Goal: Find specific page/section: Find specific page/section

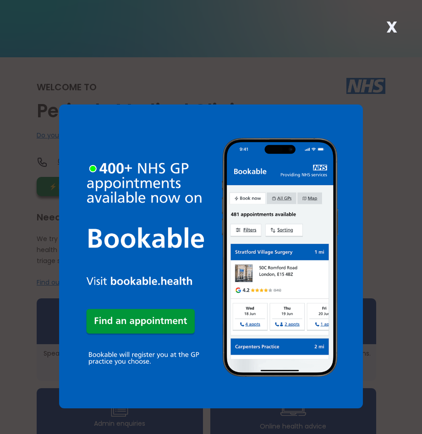
scroll to position [183, 0]
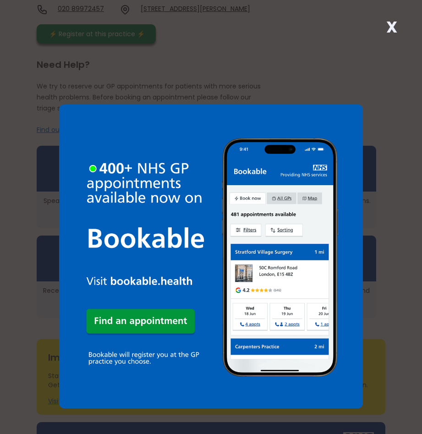
click at [391, 30] on strong "X" at bounding box center [391, 27] width 11 height 22
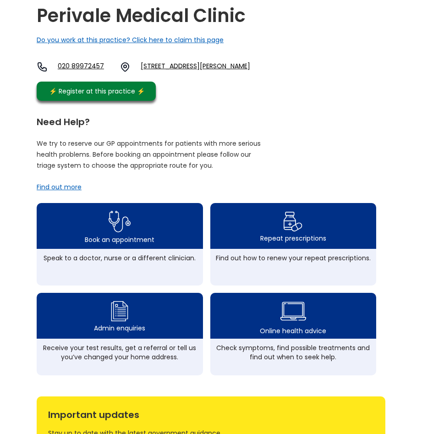
scroll to position [0, 0]
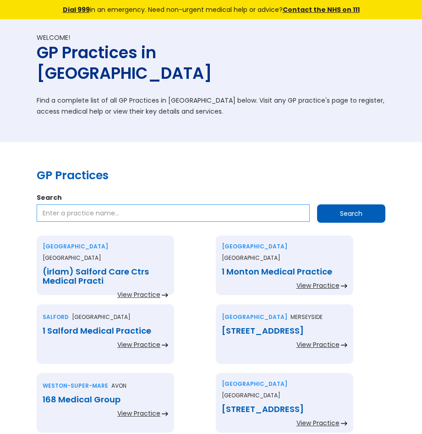
click at [119, 204] on input "Search" at bounding box center [173, 212] width 273 height 17
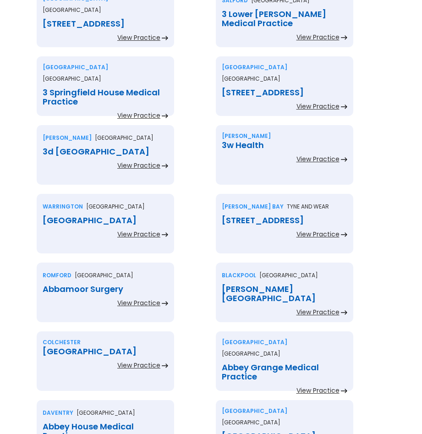
scroll to position [550, 0]
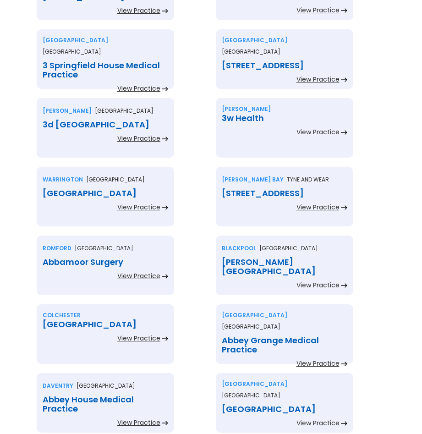
click at [375, 189] on div "Whitley bay Tyne and wear 49 Marine Avenue Surgery View Practice" at bounding box center [300, 201] width 179 height 69
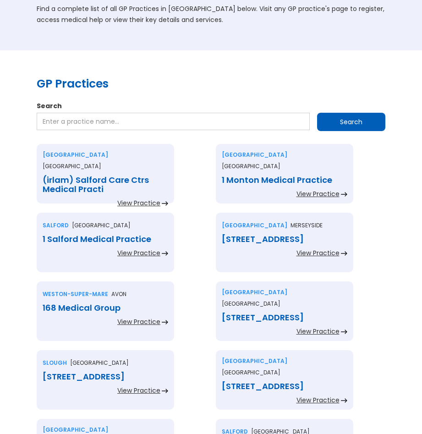
scroll to position [0, 0]
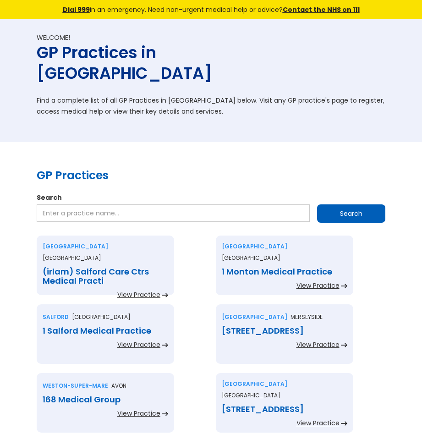
click at [230, 204] on input "Search" at bounding box center [173, 212] width 273 height 17
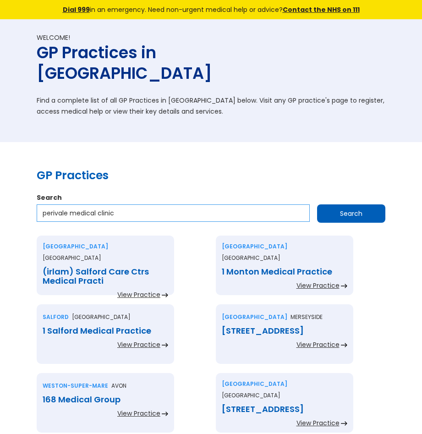
type input "perivale medical clinic"
click at [317, 204] on input "Search" at bounding box center [351, 213] width 68 height 18
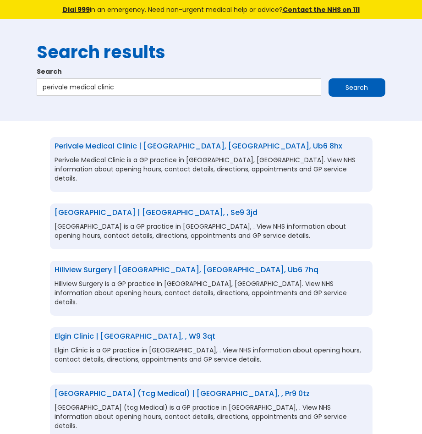
click at [209, 144] on link "Perivale Medical Clinic | [GEOGRAPHIC_DATA], [GEOGRAPHIC_DATA], ub6 8hx" at bounding box center [199, 146] width 288 height 11
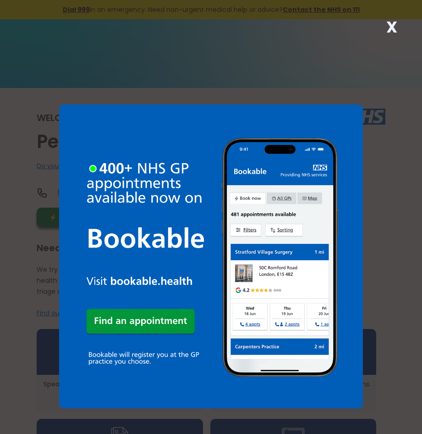
click at [389, 29] on strong "X" at bounding box center [391, 27] width 11 height 22
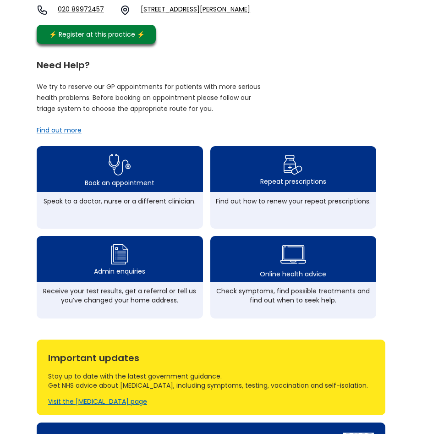
scroll to position [183, 0]
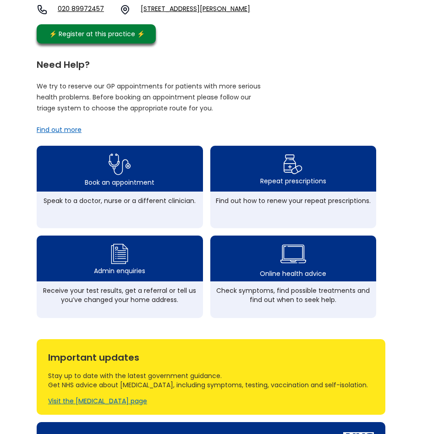
click at [268, 79] on div "Need Help? We try to reserve our GP appointments for patients with more serious…" at bounding box center [211, 186] width 349 height 263
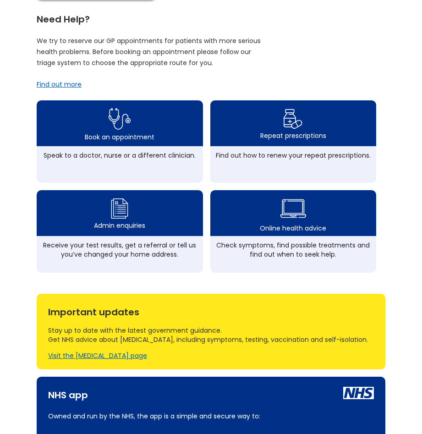
scroll to position [229, 0]
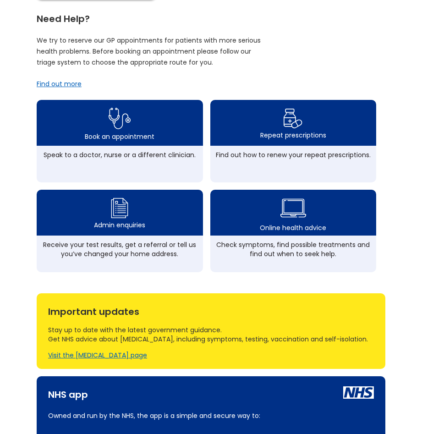
drag, startPoint x: 341, startPoint y: 35, endPoint x: 338, endPoint y: 27, distance: 8.4
click at [341, 34] on div "Need Help? We try to reserve our GP appointments for patients with more serious…" at bounding box center [211, 141] width 349 height 263
